Goal: Task Accomplishment & Management: Manage account settings

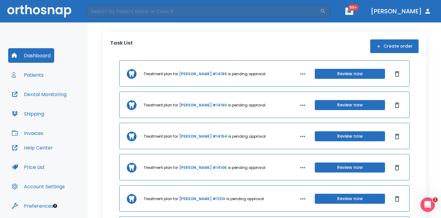
scroll to position [20, 0]
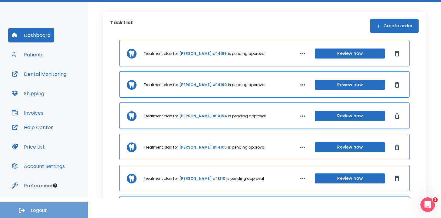
click at [42, 211] on span "Logout" at bounding box center [39, 210] width 16 height 7
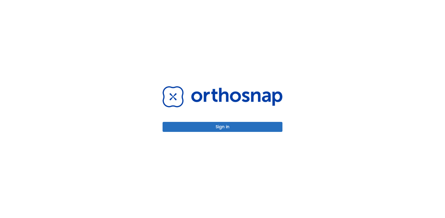
click at [223, 129] on button "Sign in" at bounding box center [223, 127] width 120 height 10
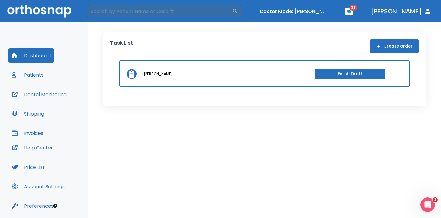
click at [41, 74] on button "Patients" at bounding box center [27, 74] width 39 height 15
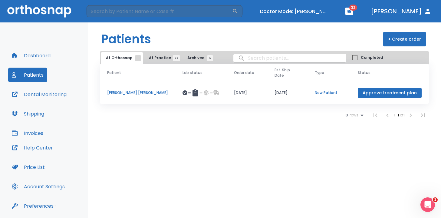
click at [150, 60] on span "At Practice 38" at bounding box center [163, 57] width 28 height 5
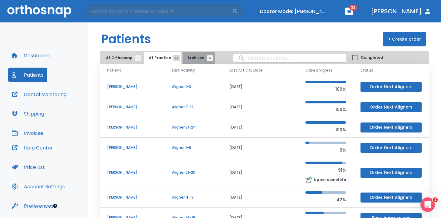
click at [195, 57] on span "Archived 10" at bounding box center [198, 57] width 23 height 5
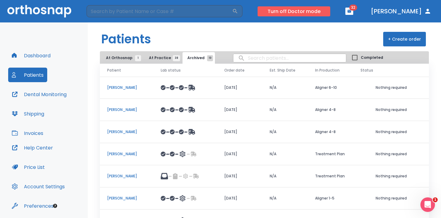
click at [324, 10] on button "Turn off Doctor mode" at bounding box center [294, 11] width 73 height 10
